Goal: Task Accomplishment & Management: Manage account settings

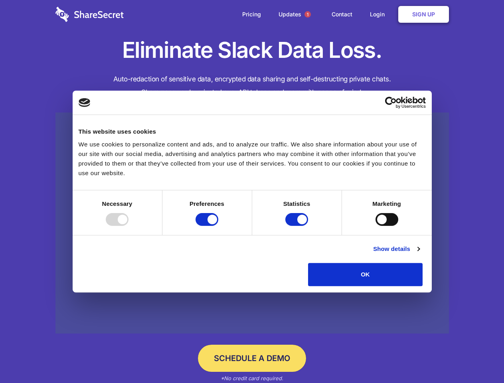
click at [129, 226] on div at bounding box center [117, 219] width 23 height 13
click at [218, 226] on input "Preferences" at bounding box center [207, 219] width 23 height 13
checkbox input "false"
click at [298, 226] on input "Statistics" at bounding box center [296, 219] width 23 height 13
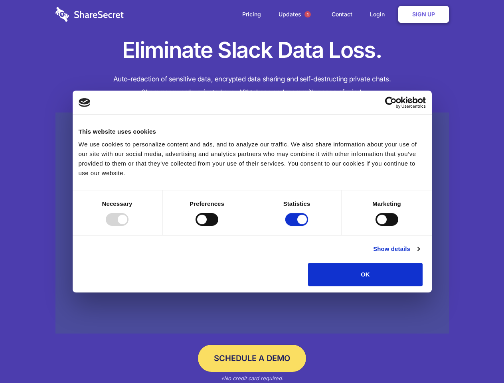
checkbox input "false"
click at [376, 226] on input "Marketing" at bounding box center [387, 219] width 23 height 13
checkbox input "true"
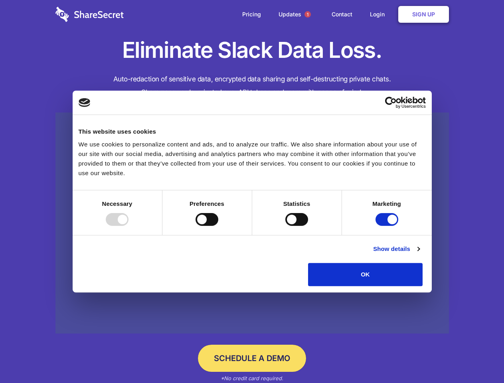
click at [419, 254] on link "Show details" at bounding box center [396, 249] width 46 height 10
